Goal: Task Accomplishment & Management: Complete application form

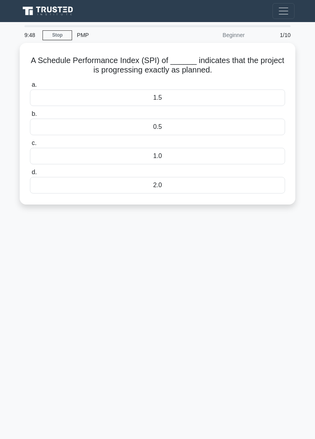
click at [186, 95] on div "1.5" at bounding box center [158, 98] width 256 height 17
click at [30, 88] on input "a. 1.5" at bounding box center [30, 84] width 0 height 5
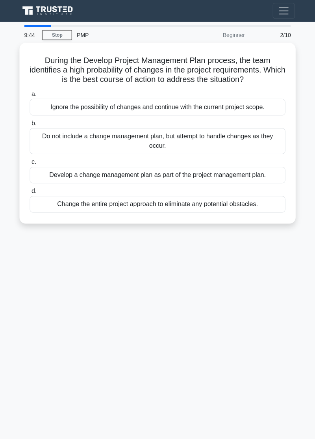
scroll to position [5, 0]
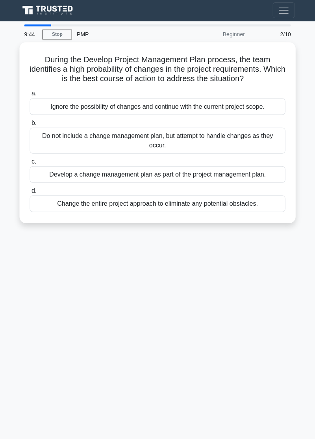
click at [125, 167] on div "Develop a change management plan as part of the project management plan." at bounding box center [158, 175] width 256 height 17
click at [30, 162] on input "c. Develop a change management plan as part of the project management plan." at bounding box center [30, 162] width 0 height 5
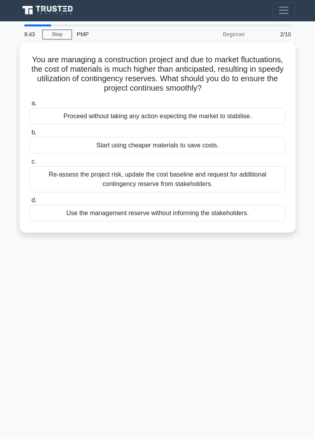
click at [120, 157] on label "c. Re-assess the project risk, update the cost baseline and request for additio…" at bounding box center [158, 174] width 256 height 35
click at [30, 160] on input "c. Re-assess the project risk, update the cost baseline and request for additio…" at bounding box center [30, 162] width 0 height 5
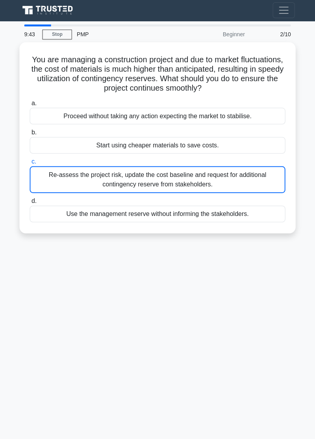
click at [121, 157] on label "c. Re-assess the project risk, update the cost baseline and request for additio…" at bounding box center [158, 175] width 256 height 36
click at [30, 160] on input "c. Re-assess the project risk, update the cost baseline and request for additio…" at bounding box center [30, 162] width 0 height 5
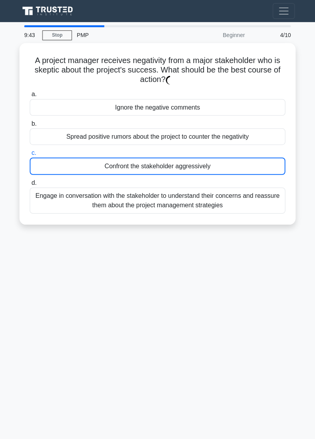
scroll to position [0, 0]
click at [117, 168] on div "Confront the stakeholder aggressively" at bounding box center [158, 165] width 256 height 17
click at [30, 155] on input "c. Confront the stakeholder aggressively" at bounding box center [30, 152] width 0 height 5
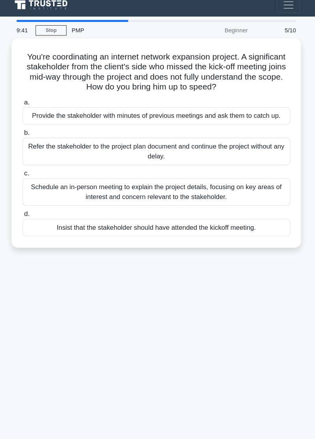
click at [127, 205] on label "d. Insist that the stakeholder should have attended the kickoff meeting." at bounding box center [158, 218] width 256 height 26
click at [30, 208] on input "d. Insist that the stakeholder should have attended the kickoff meeting." at bounding box center [30, 210] width 0 height 5
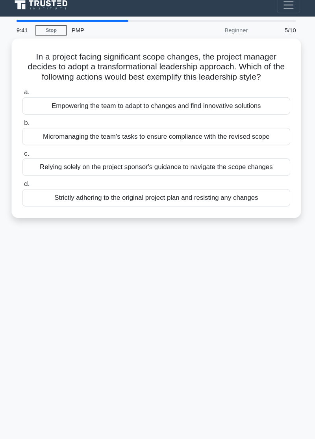
click at [125, 205] on div "In a project facing significant scope changes, the project manager decides to a…" at bounding box center [158, 128] width 270 height 165
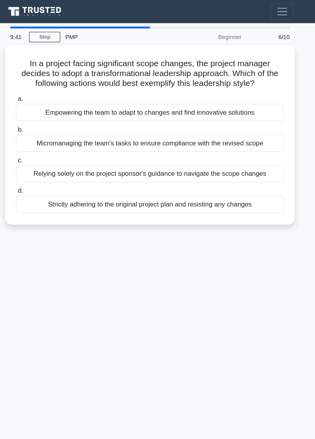
click at [114, 169] on div "Relying solely on the project sponsor's guidance to navigate the scope changes" at bounding box center [158, 165] width 256 height 17
click at [30, 155] on input "c. Relying solely on the project sponsor's guidance to navigate the scope chang…" at bounding box center [30, 152] width 0 height 5
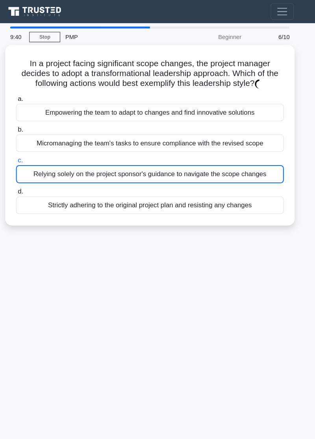
click at [122, 187] on div "Strictly adhering to the original project plan and resisting any changes" at bounding box center [158, 195] width 256 height 17
click at [30, 185] on input "d. Strictly adhering to the original project plan and resisting any changes" at bounding box center [30, 182] width 0 height 5
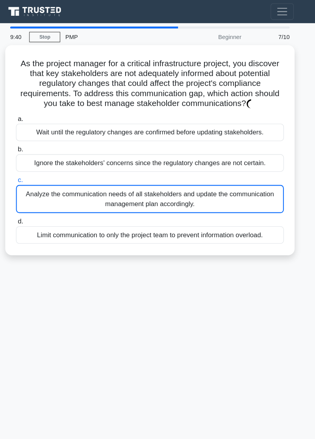
click at [129, 177] on div "Analyze the communication needs of all stakeholders and update the communicatio…" at bounding box center [158, 189] width 256 height 27
click at [30, 174] on input "c. Analyze the communication needs of all stakeholders and update the communica…" at bounding box center [30, 171] width 0 height 5
click at [134, 180] on div "Analyze the communication needs of all stakeholders and update the communicatio…" at bounding box center [158, 189] width 256 height 27
click at [30, 174] on input "c. Analyze the communication needs of all stakeholders and update the communica…" at bounding box center [30, 171] width 0 height 5
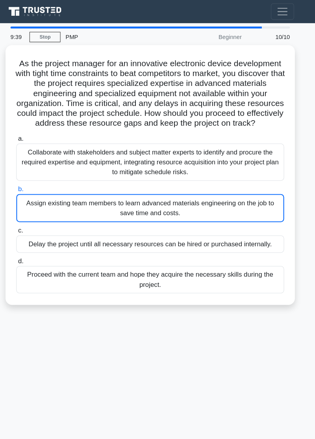
click at [147, 187] on label "b. Assign existing team members to learn advanced materials engineering on the …" at bounding box center [158, 193] width 256 height 36
click at [30, 183] on input "b. Assign existing team members to learn advanced materials engineering on the …" at bounding box center [30, 180] width 0 height 5
click at [143, 195] on div "Assign existing team members to learn advanced materials engineering on the job…" at bounding box center [158, 198] width 256 height 27
click at [30, 183] on input "b. Assign existing team members to learn advanced materials engineering on the …" at bounding box center [30, 180] width 0 height 5
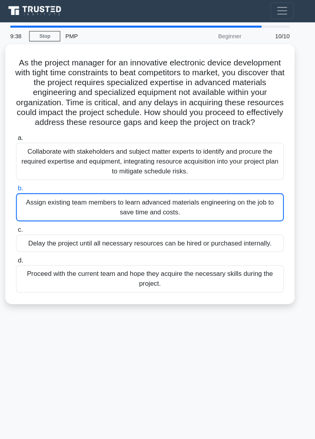
click at [147, 182] on label "b. Assign existing team members to learn advanced materials engineering on the …" at bounding box center [158, 193] width 256 height 36
click at [30, 182] on input "b. Assign existing team members to learn advanced materials engineering on the …" at bounding box center [30, 180] width 0 height 5
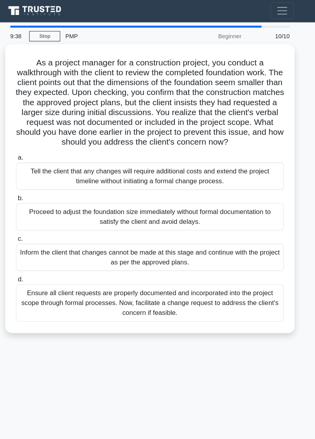
click at [284, 185] on label "b. Proceed to adjust the foundation size immediately without formal documentati…" at bounding box center [158, 202] width 256 height 35
click at [30, 187] on input "b. Proceed to adjust the foundation size immediately without formal documentati…" at bounding box center [30, 189] width 0 height 5
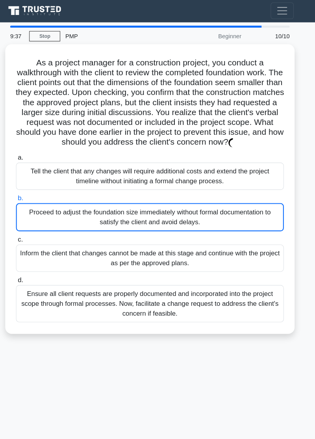
click at [159, 239] on div "Inform the client that changes cannot be made at this stage and continue with t…" at bounding box center [158, 247] width 256 height 26
click at [30, 232] on input "c. Inform the client that changes cannot be made at this stage and continue wit…" at bounding box center [30, 229] width 0 height 5
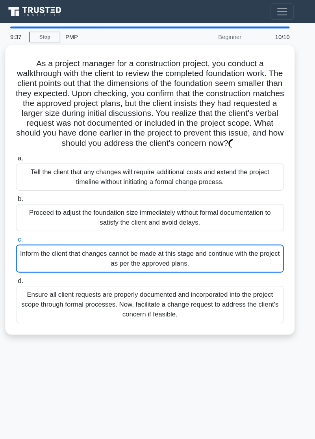
click at [153, 272] on div "Ensure all client requests are properly documented and incorporated into the pr…" at bounding box center [158, 289] width 256 height 35
click at [30, 271] on input "d. Ensure all client requests are properly documented and incorporated into the…" at bounding box center [30, 267] width 0 height 5
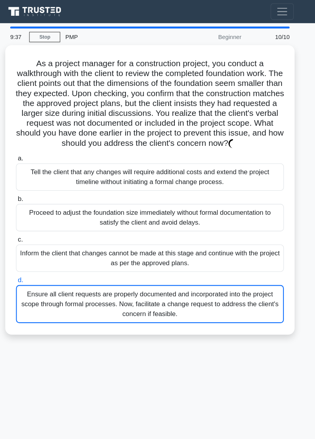
click at [172, 292] on div "Ensure all client requests are properly documented and incorporated into the pr…" at bounding box center [158, 290] width 256 height 36
click at [30, 270] on input "d. Ensure all client requests are properly documented and incorporated into the…" at bounding box center [30, 267] width 0 height 5
click at [177, 286] on div "Ensure all client requests are properly documented and incorporated into the pr…" at bounding box center [158, 290] width 256 height 36
click at [30, 270] on input "d. Ensure all client requests are properly documented and incorporated into the…" at bounding box center [30, 267] width 0 height 5
click at [216, 264] on label "d. Ensure all client requests are properly documented and incorporated into the…" at bounding box center [158, 285] width 256 height 46
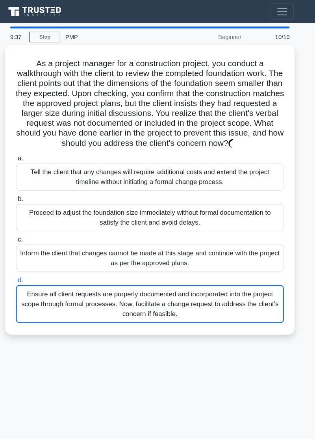
click at [30, 265] on input "d. Ensure all client requests are properly documented and incorporated into the…" at bounding box center [30, 267] width 0 height 5
click at [172, 280] on div "Ensure all client requests are properly documented and incorporated into the pr…" at bounding box center [158, 290] width 256 height 36
click at [30, 270] on input "d. Ensure all client requests are properly documented and incorporated into the…" at bounding box center [30, 267] width 0 height 5
click at [216, 263] on label "d. Ensure all client requests are properly documented and incorporated into the…" at bounding box center [158, 285] width 256 height 46
click at [30, 265] on input "d. Ensure all client requests are properly documented and incorporated into the…" at bounding box center [30, 267] width 0 height 5
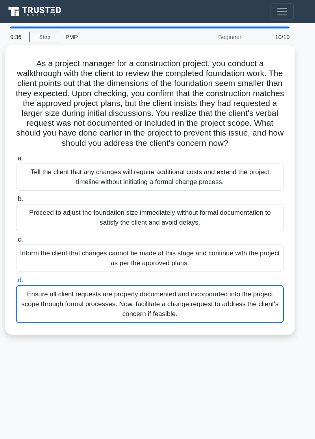
click at [176, 267] on label "d. Ensure all client requests are properly documented and incorporated into the…" at bounding box center [158, 285] width 256 height 46
click at [30, 267] on input "d. Ensure all client requests are properly documented and incorporated into the…" at bounding box center [30, 267] width 0 height 5
click at [214, 250] on div "Inform the client that changes cannot be made at this stage and continue with t…" at bounding box center [158, 246] width 256 height 26
click at [30, 231] on input "c. Inform the client that changes cannot be made at this stage and continue wit…" at bounding box center [30, 228] width 0 height 5
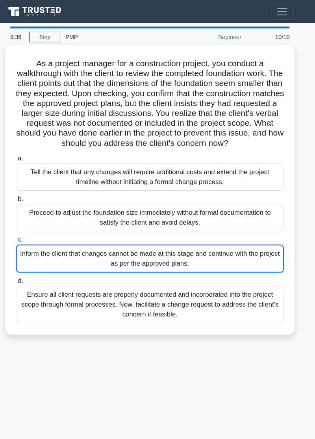
click at [175, 241] on div "Inform the client that changes cannot be made at this stage and continue with t…" at bounding box center [158, 246] width 256 height 27
click at [30, 231] on input "c. Inform the client that changes cannot be made at this stage and continue wit…" at bounding box center [30, 228] width 0 height 5
click at [208, 225] on label "c. Inform the client that changes cannot be made at this stage and continue wit…" at bounding box center [158, 242] width 256 height 36
click at [30, 226] on input "c. Inform the client that changes cannot be made at this stage and continue wit…" at bounding box center [30, 228] width 0 height 5
click at [214, 239] on div "Inform the client that changes cannot be made at this stage and continue with t…" at bounding box center [158, 246] width 256 height 27
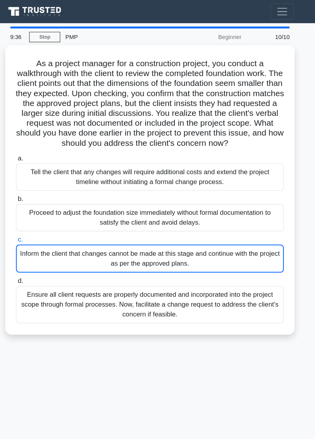
click at [30, 231] on input "c. Inform the client that changes cannot be made at this stage and continue wit…" at bounding box center [30, 228] width 0 height 5
click at [170, 265] on label "d. Ensure all client requests are properly documented and incorporated into the…" at bounding box center [158, 285] width 256 height 45
click at [30, 265] on input "d. Ensure all client requests are properly documented and incorporated into the…" at bounding box center [30, 267] width 0 height 5
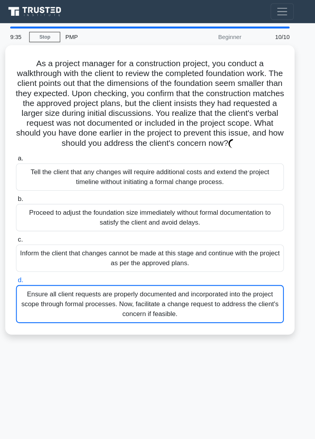
click at [203, 226] on label "c. Inform the client that changes cannot be made at this stage and continue wit…" at bounding box center [158, 241] width 256 height 35
click at [30, 226] on input "c. Inform the client that changes cannot be made at this stage and continue wit…" at bounding box center [30, 228] width 0 height 5
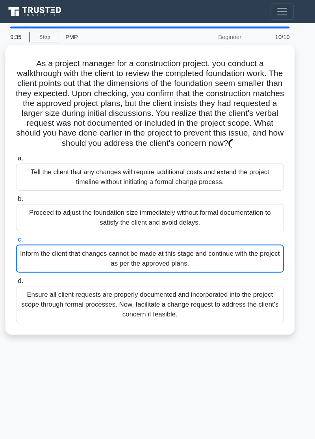
click at [175, 248] on div "Inform the client that changes cannot be made at this stage and continue with t…" at bounding box center [158, 246] width 256 height 27
click at [30, 231] on input "c. Inform the client that changes cannot be made at this stage and continue wit…" at bounding box center [30, 228] width 0 height 5
click at [184, 242] on div "Inform the client that changes cannot be made at this stage and continue with t…" at bounding box center [158, 246] width 256 height 27
click at [30, 231] on input "c. Inform the client that changes cannot be made at this stage and continue wit…" at bounding box center [30, 228] width 0 height 5
click at [187, 237] on div "Inform the client that changes cannot be made at this stage and continue with t…" at bounding box center [158, 246] width 256 height 27
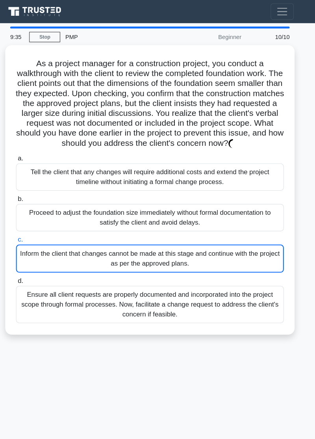
click at [30, 231] on input "c. Inform the client that changes cannot be made at this stage and continue wit…" at bounding box center [30, 228] width 0 height 5
click at [209, 194] on div "Proceed to adjust the foundation size immediately without formal documentation …" at bounding box center [158, 207] width 256 height 26
click at [30, 192] on input "b. Proceed to adjust the foundation size immediately without formal documentati…" at bounding box center [30, 189] width 0 height 5
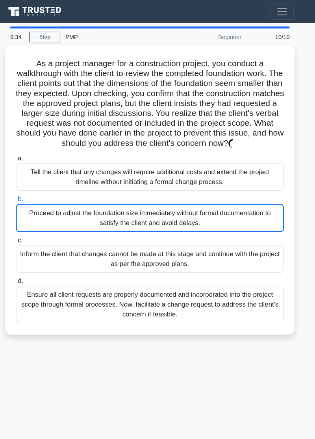
click at [194, 217] on div "Proceed to adjust the foundation size immediately without formal documentation …" at bounding box center [158, 207] width 256 height 27
click at [30, 192] on input "b. Proceed to adjust the foundation size immediately without formal documentati…" at bounding box center [30, 189] width 0 height 5
click at [224, 185] on label "b. Proceed to adjust the foundation size immediately without formal documentati…" at bounding box center [158, 203] width 256 height 36
click at [30, 187] on input "b. Proceed to adjust the foundation size immediately without formal documentati…" at bounding box center [30, 189] width 0 height 5
click at [196, 218] on div "Proceed to adjust the foundation size immediately without formal documentation …" at bounding box center [158, 207] width 256 height 27
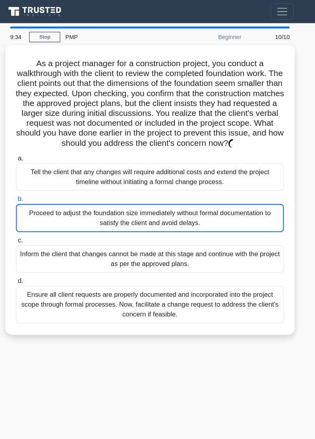
click at [30, 192] on input "b. Proceed to adjust the foundation size immediately without formal documentati…" at bounding box center [30, 189] width 0 height 5
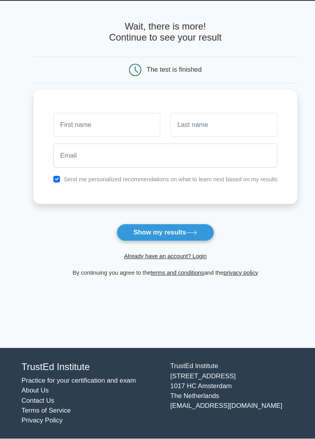
click at [144, 250] on button "Show my results" at bounding box center [157, 243] width 93 height 17
click at [144, 239] on button "Show my results" at bounding box center [157, 243] width 93 height 17
type input "Orakwelu jowgrbubjfew b"
click at [247, 141] on input "text" at bounding box center [213, 140] width 102 height 23
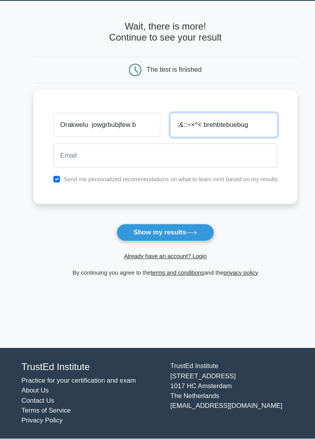
type input ";&::÷×^< brehbtebuebug"
click at [158, 242] on button "Show my results" at bounding box center [157, 243] width 93 height 17
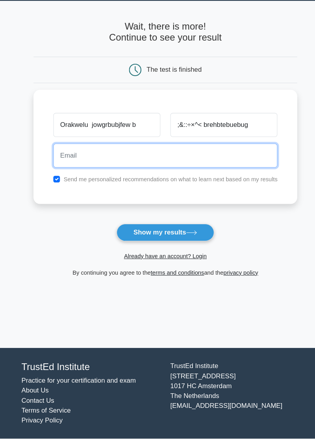
click at [245, 170] on input "email" at bounding box center [158, 169] width 214 height 23
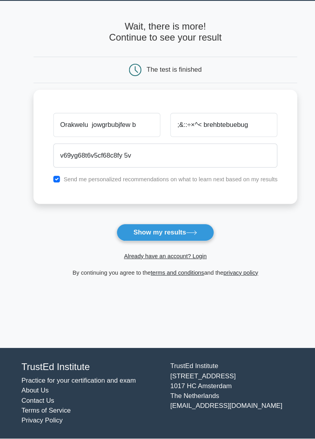
click at [190, 334] on main "Wait, there is more! Continue to see your result The test is finished and the" at bounding box center [157, 187] width 315 height 331
click at [123, 236] on button "Show my results" at bounding box center [157, 243] width 93 height 17
click at [137, 245] on button "Show my results" at bounding box center [157, 243] width 93 height 17
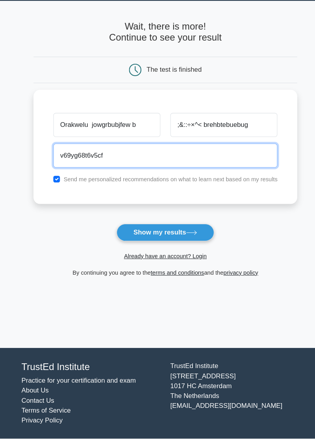
type input "v69yg68t6v5c"
click at [111, 235] on button "Show my results" at bounding box center [157, 243] width 93 height 17
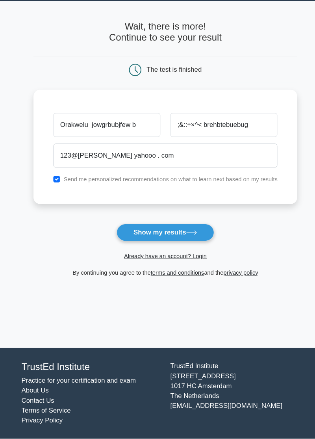
click at [128, 246] on button "Show my results" at bounding box center [157, 243] width 93 height 17
click at [127, 243] on button "Show my results" at bounding box center [157, 243] width 93 height 17
click at [122, 242] on button "Show my results" at bounding box center [157, 243] width 93 height 17
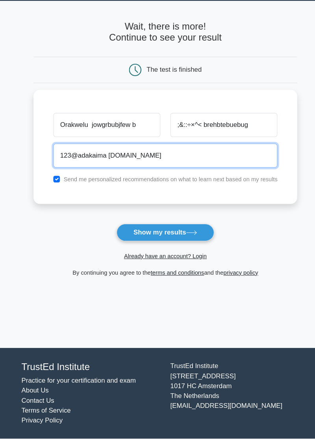
click at [111, 235] on button "Show my results" at bounding box center [157, 243] width 93 height 17
type input "123@adakaima"
click at [160, 166] on input "email" at bounding box center [158, 169] width 214 height 23
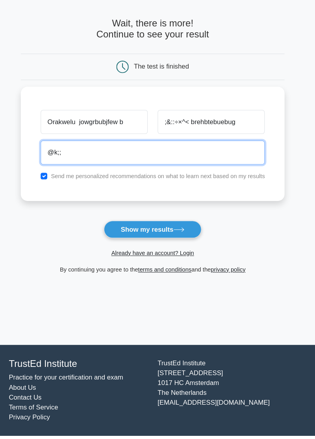
click at [173, 158] on input "@k;;" at bounding box center [158, 169] width 214 height 23
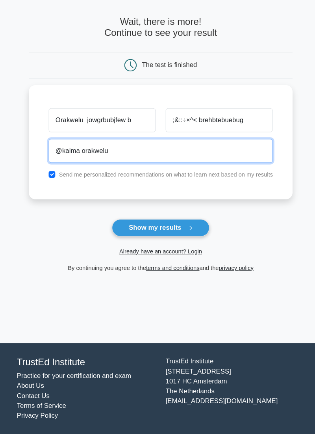
click at [77, 169] on input "@kaima orakwelu" at bounding box center [158, 169] width 214 height 23
click at [81, 170] on input "@kaima orakwelu" at bounding box center [158, 169] width 214 height 23
click at [82, 163] on input "@kaima orakwelu" at bounding box center [158, 169] width 214 height 23
click at [77, 163] on input "@kaima orakwelu" at bounding box center [158, 169] width 214 height 23
click at [80, 163] on input "@kaima orakwelu" at bounding box center [158, 169] width 214 height 23
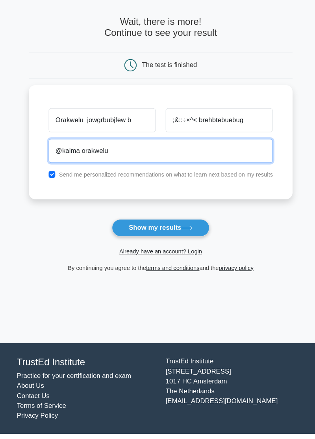
click at [82, 162] on input "@kaima orakwelu" at bounding box center [158, 169] width 214 height 23
click at [127, 170] on input "@kaimaorakwelu" at bounding box center [158, 169] width 214 height 23
click at [111, 235] on button "Show my results" at bounding box center [157, 243] width 93 height 17
type input "@kaimaorakw"
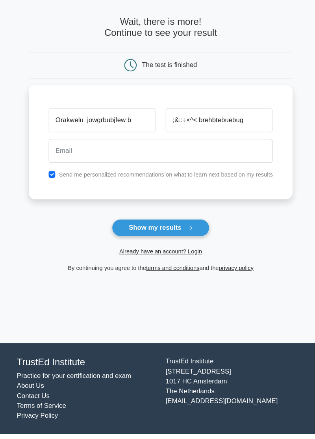
click at [175, 239] on button "Show my results" at bounding box center [157, 243] width 93 height 17
click at [177, 244] on button "Show my results" at bounding box center [157, 243] width 93 height 17
click at [177, 235] on button "Show my results" at bounding box center [157, 243] width 93 height 17
click at [175, 239] on button "Show my results" at bounding box center [157, 243] width 93 height 17
click at [175, 240] on button "Show my results" at bounding box center [157, 243] width 93 height 17
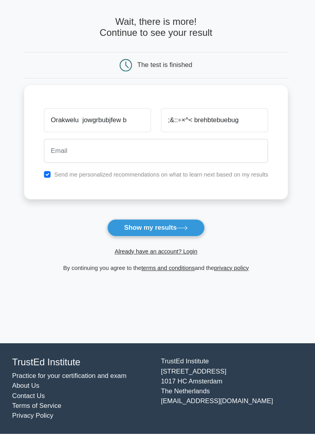
click at [198, 314] on main "Wait, there is more! Continue to see your result The test is finished and the" at bounding box center [157, 187] width 315 height 331
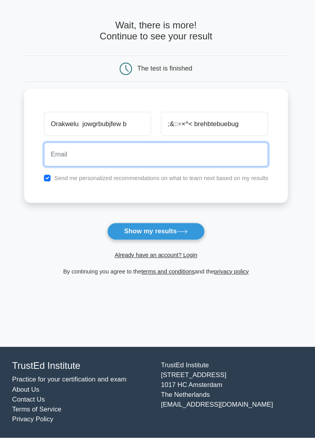
click at [80, 179] on input "email" at bounding box center [158, 169] width 214 height 23
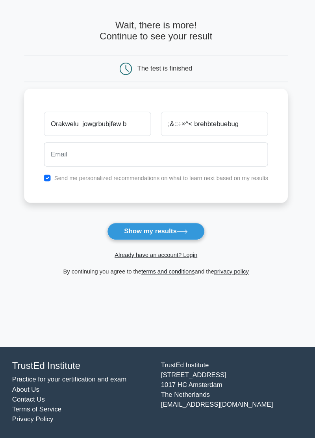
click at [82, 297] on div "Wait, there is more! Continue to see your result The test is finished" at bounding box center [158, 163] width 252 height 283
click at [80, 303] on div "Wait, there is more! Continue to see your result The test is finished" at bounding box center [158, 163] width 252 height 283
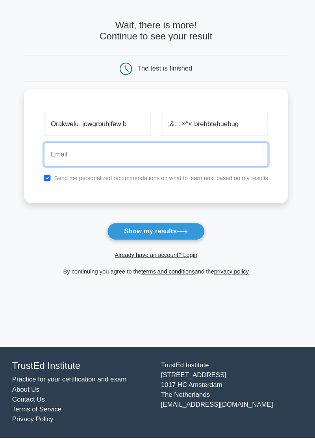
click at [80, 172] on input "email" at bounding box center [158, 169] width 214 height 23
type input "z"
type input "[EMAIL_ADDRESS][DOMAIN_NAME]"
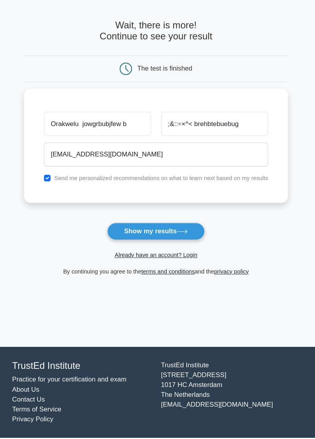
click at [189, 248] on button "Show my results" at bounding box center [157, 243] width 93 height 17
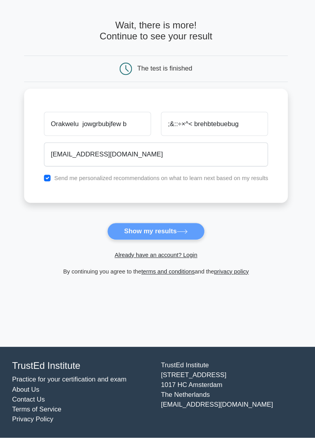
scroll to position [32, 0]
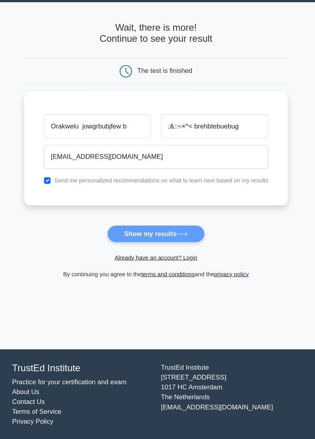
click at [185, 276] on div "By continuing you agree to the terms and conditions and the privacy policy" at bounding box center [157, 280] width 261 height 9
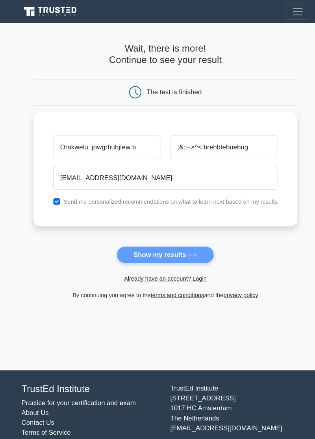
scroll to position [24, 0]
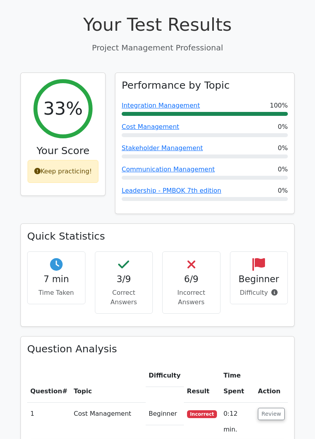
scroll to position [274, 0]
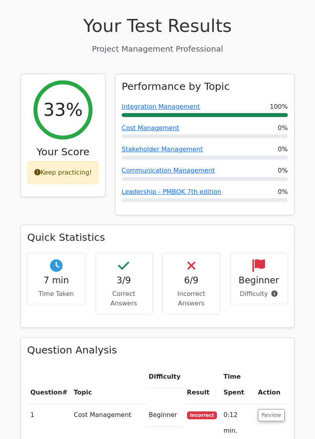
click at [50, 161] on div "Keep practicing!" at bounding box center [63, 172] width 71 height 23
click at [47, 161] on div "Keep practicing!" at bounding box center [63, 172] width 71 height 23
